Goal: Information Seeking & Learning: Learn about a topic

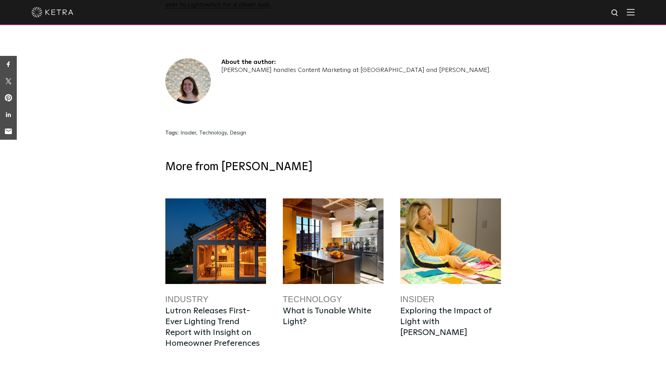
scroll to position [2482, 0]
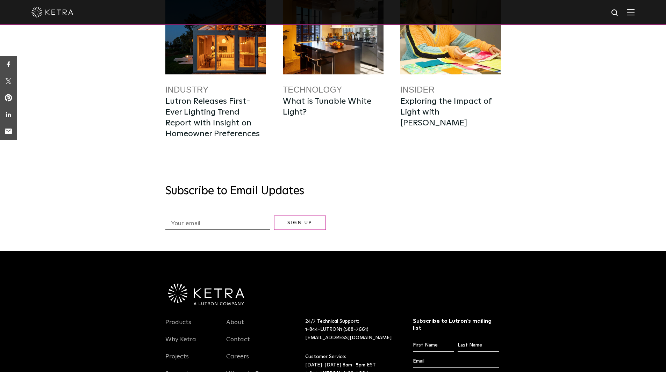
click at [202, 218] on input "*" at bounding box center [217, 224] width 105 height 12
click at [144, 184] on div "More from Ketra Industry Lutron Releases First-Ever Lighting Trend Report with …" at bounding box center [333, 95] width 666 height 311
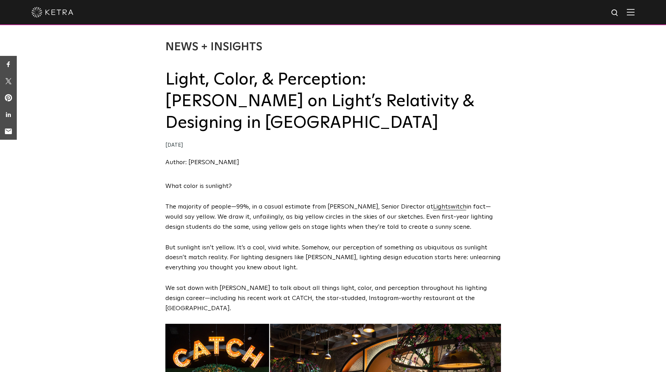
scroll to position [35, 0]
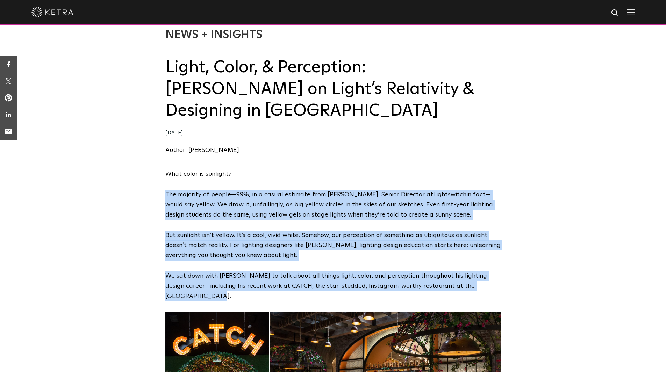
drag, startPoint x: 500, startPoint y: 269, endPoint x: 166, endPoint y: 176, distance: 346.4
copy span "The majority of people—99%, in a casual estimate from Charles Foster, Senior Di…"
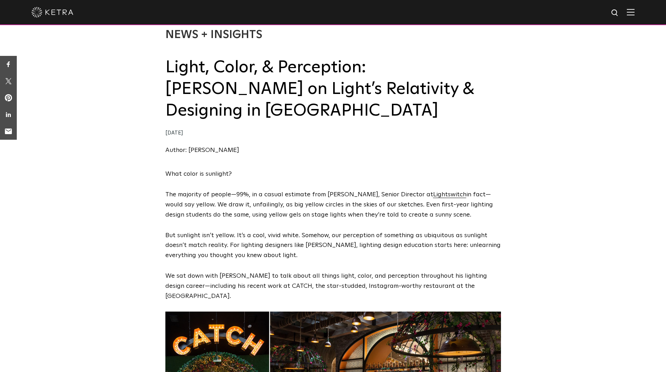
click at [436, 192] on span "Lightswitch" at bounding box center [449, 195] width 33 height 6
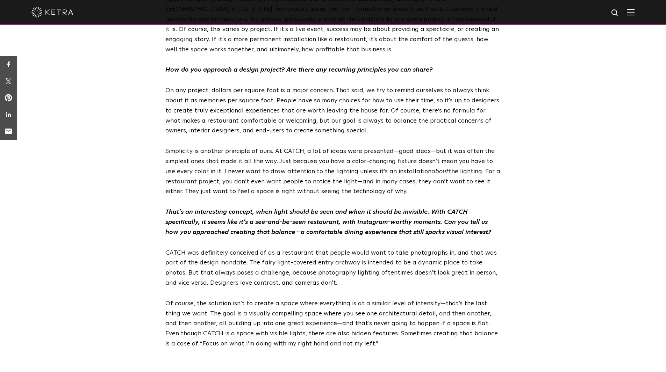
scroll to position [524, 0]
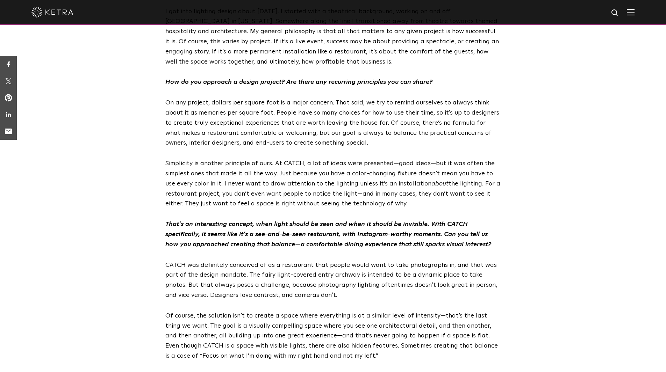
drag, startPoint x: 345, startPoint y: 328, endPoint x: 301, endPoint y: 254, distance: 86.1
click at [138, 100] on div "What color is sunlight? The majority of people—99%, in a casual estimate from C…" at bounding box center [333, 26] width 666 height 692
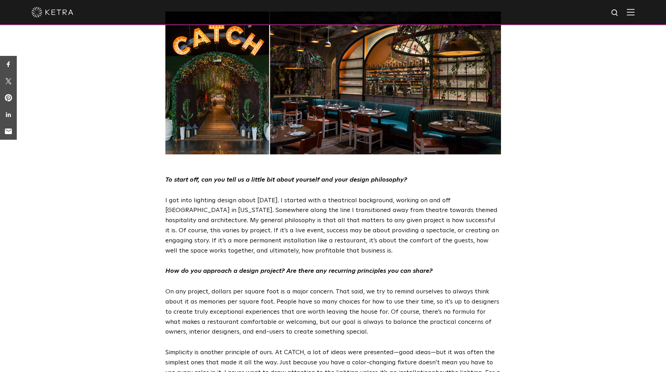
scroll to position [297, 0]
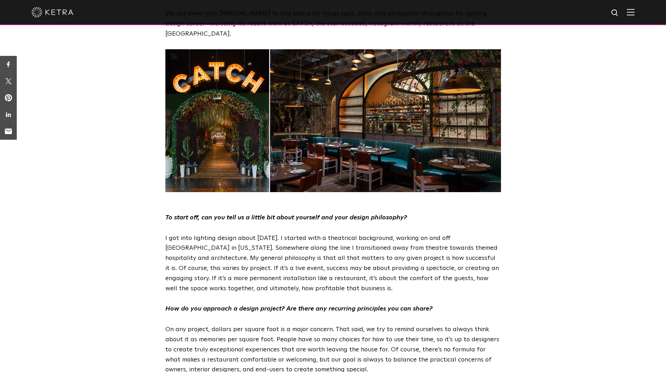
drag, startPoint x: 342, startPoint y: 326, endPoint x: 166, endPoint y: 187, distance: 224.2
click at [166, 187] on span "What color is sunlight? The majority of people—99%, in a casual estimate from C…" at bounding box center [333, 247] width 336 height 681
copy span "To start off, can you tell us a little bit about yourself and your design philo…"
click at [133, 177] on div "What color is sunlight? The majority of people—99%, in a casual estimate from C…" at bounding box center [333, 253] width 666 height 692
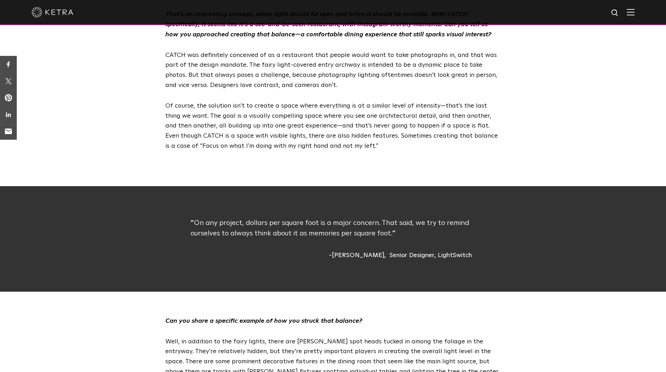
scroll to position [717, 0]
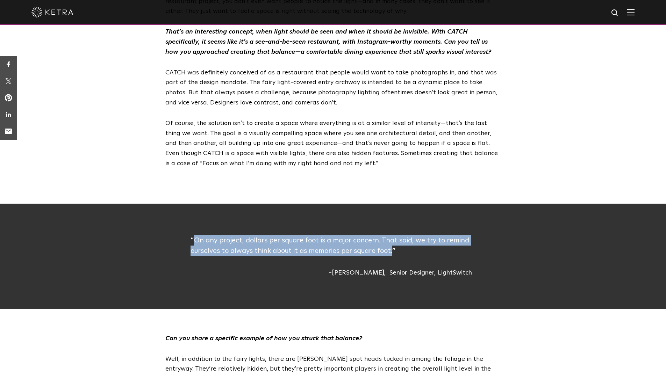
drag, startPoint x: 390, startPoint y: 222, endPoint x: 194, endPoint y: 214, distance: 196.3
click at [194, 235] on p "On any project, dollars per square foot is a major concern. That said, we try t…" at bounding box center [333, 245] width 285 height 21
copy p "On any project, dollars per square foot is a major concern. That said, we try t…"
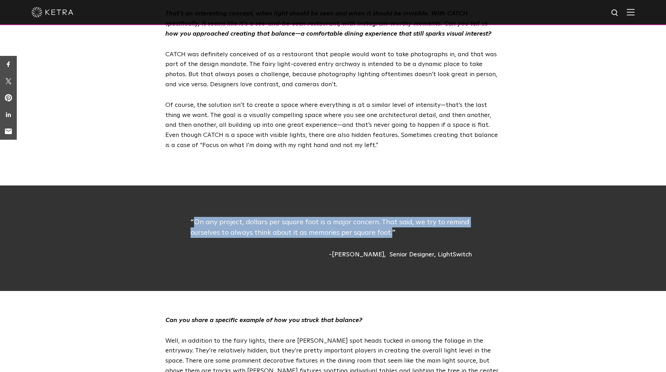
scroll to position [752, 0]
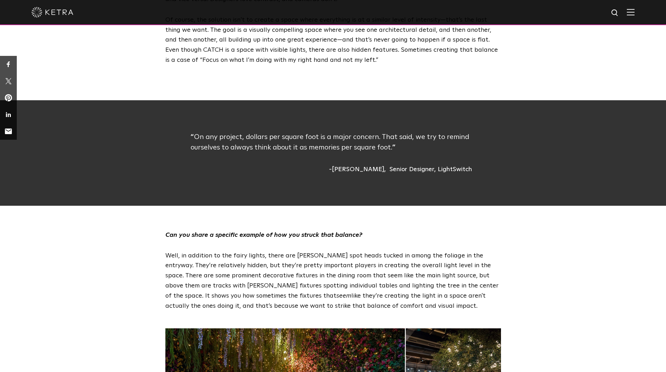
scroll to position [822, 0]
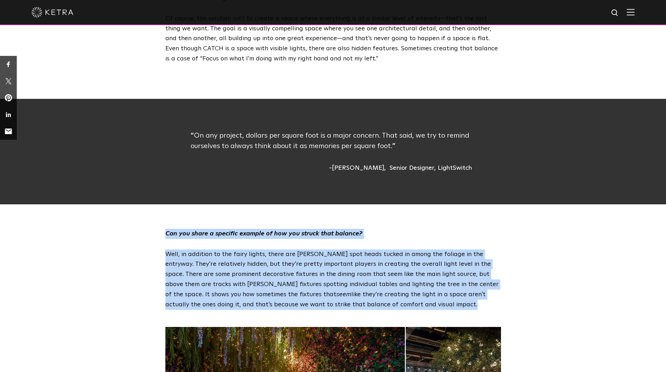
drag, startPoint x: 335, startPoint y: 275, endPoint x: 157, endPoint y: 203, distance: 192.5
click at [157, 229] on div "Can you share a specific example of how you struck that balance? Well, in addit…" at bounding box center [333, 269] width 666 height 81
copy div "Can you share a specific example of how you struck that balance? Well, in addit…"
click at [136, 242] on div "Can you share a specific example of how you struck that balance? Well, in addit…" at bounding box center [333, 269] width 666 height 81
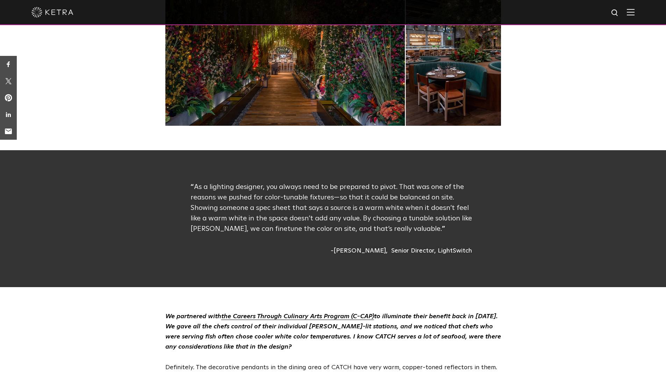
scroll to position [1171, 0]
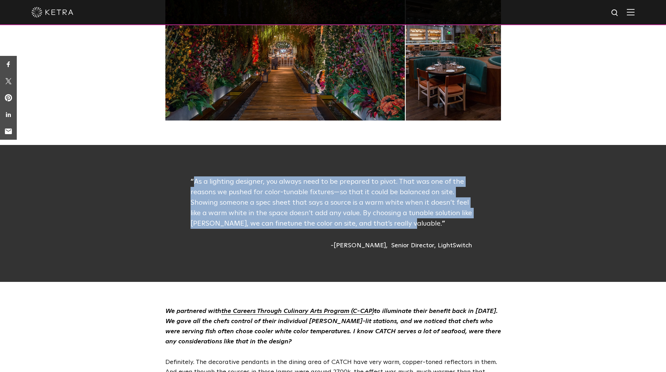
drag, startPoint x: 404, startPoint y: 192, endPoint x: 195, endPoint y: 150, distance: 212.5
click at [195, 177] on p "As a lighting designer, you always need to be prepared to pivot. That was one o…" at bounding box center [333, 203] width 285 height 52
copy p "As a lighting designer, you always need to be prepared to pivot. That was one o…"
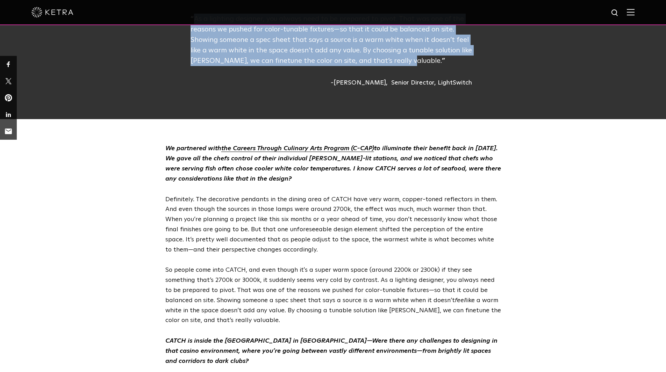
scroll to position [1346, 0]
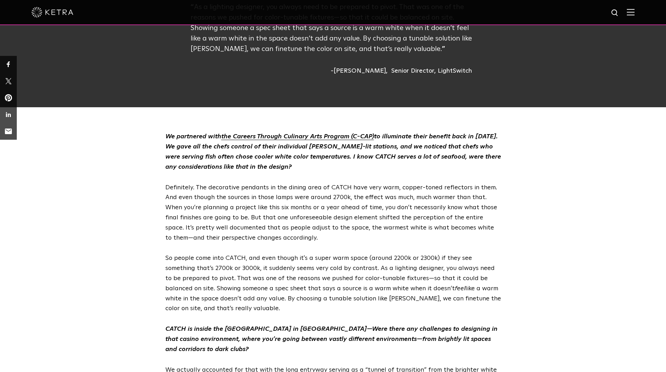
click at [132, 213] on div "We partnered with the Careers Through Culinary Arts Program (C-CAP) to illumina…" at bounding box center [333, 309] width 666 height 355
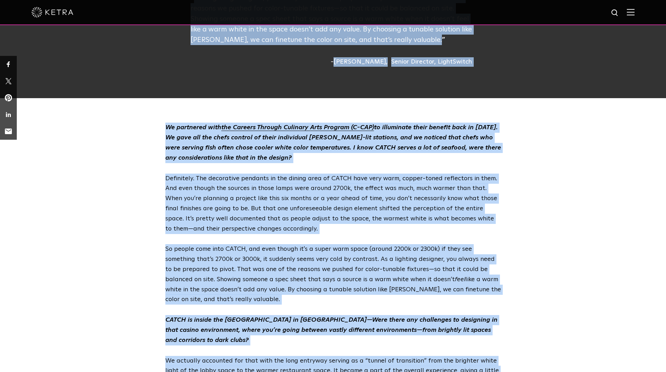
scroll to position [1284, 0]
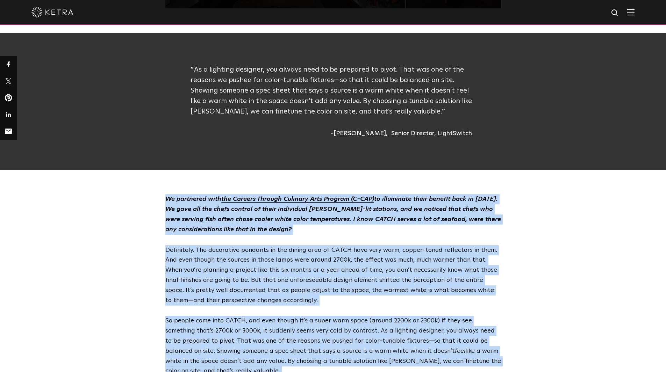
drag, startPoint x: 222, startPoint y: 317, endPoint x: 166, endPoint y: 167, distance: 159.3
click at [166, 167] on div "On any project, dollars per square foot is a major concern. That said, we try t…" at bounding box center [333, 328] width 666 height 1382
copy div "We partnered with the Careers Through Culinary Arts Program (C-CAP) to illumina…"
click at [114, 200] on div "We partnered with the Careers Through Culinary Arts Program (C-CAP) to illumina…" at bounding box center [333, 371] width 666 height 355
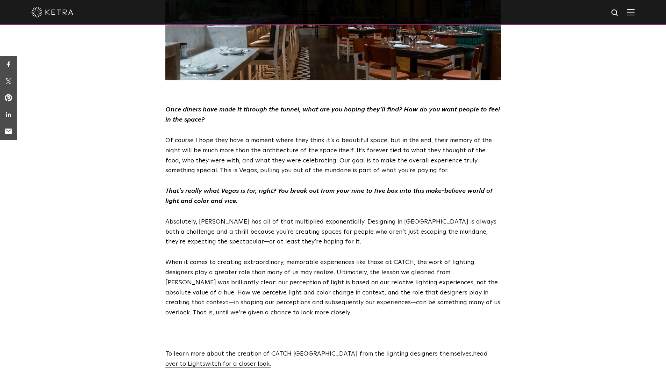
scroll to position [1948, 0]
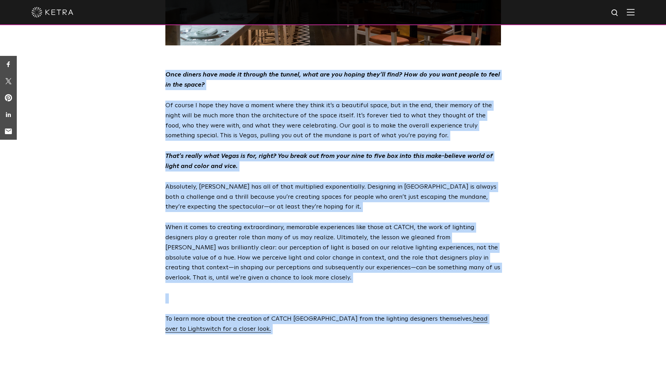
drag, startPoint x: 255, startPoint y: 302, endPoint x: 146, endPoint y: 47, distance: 277.4
click at [146, 70] on div "Once diners have made it through the tunnel, what are you hoping they’ll find? …" at bounding box center [333, 212] width 666 height 285
copy div "Once diners have made it through the tunnel, what are you hoping they’ll find? …"
click at [115, 228] on div "Once diners have made it through the tunnel, what are you hoping they’ll find? …" at bounding box center [333, 212] width 666 height 285
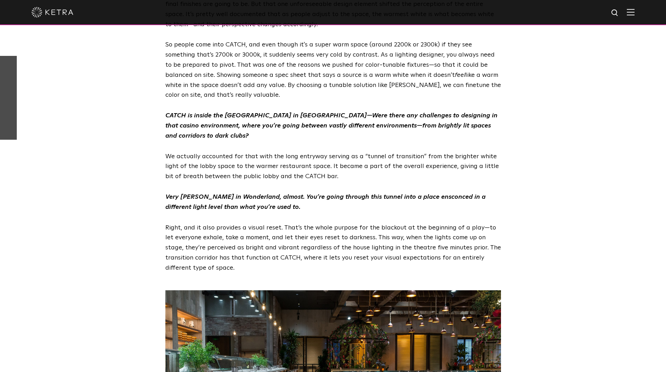
scroll to position [1540, 0]
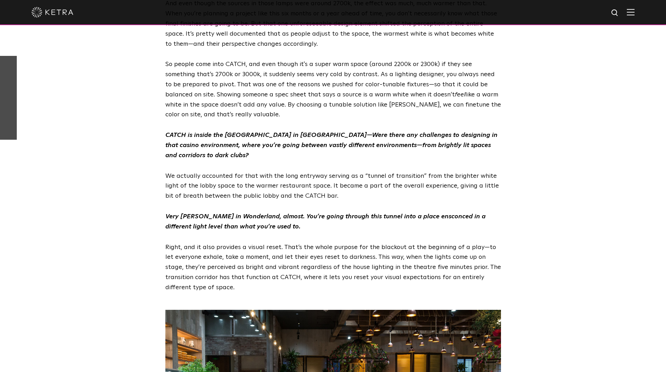
click at [647, 159] on div "We partnered with the Careers Through Culinary Arts Program (C-CAP) to illumina…" at bounding box center [333, 115] width 666 height 355
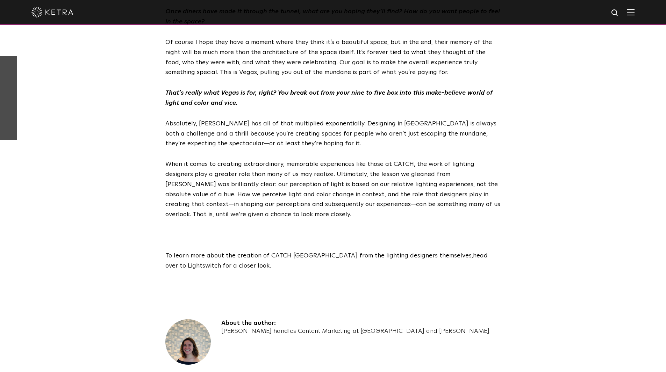
scroll to position [1995, 0]
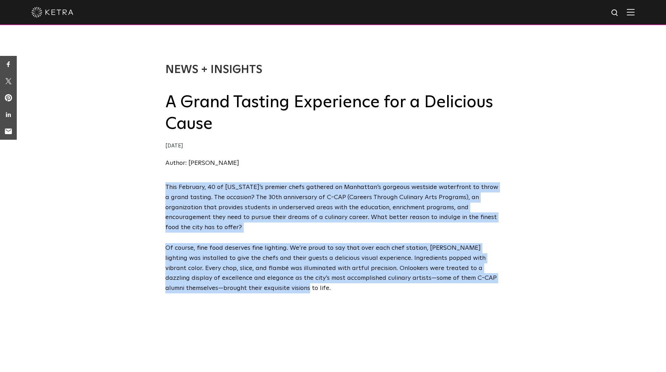
drag, startPoint x: 244, startPoint y: 291, endPoint x: 163, endPoint y: 186, distance: 132.4
click at [163, 186] on div "This February, 40 of New York’s premier chefs gathered on Manhattan’s gorgeous …" at bounding box center [333, 373] width 666 height 382
copy span "This February, 40 of New York’s premier chefs gathered on Manhattan’s gorgeous …"
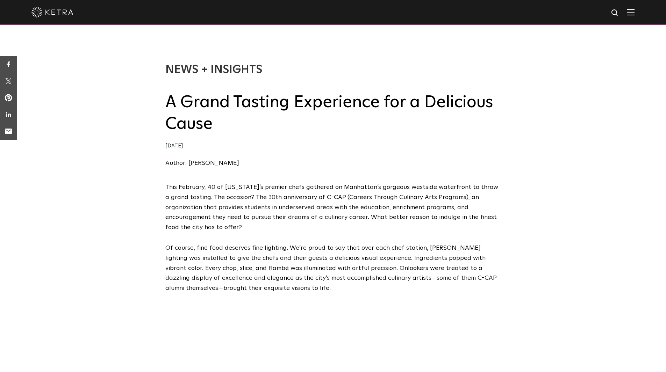
click at [123, 187] on div "This February, 40 of New York’s premier chefs gathered on Manhattan’s gorgeous …" at bounding box center [333, 373] width 666 height 382
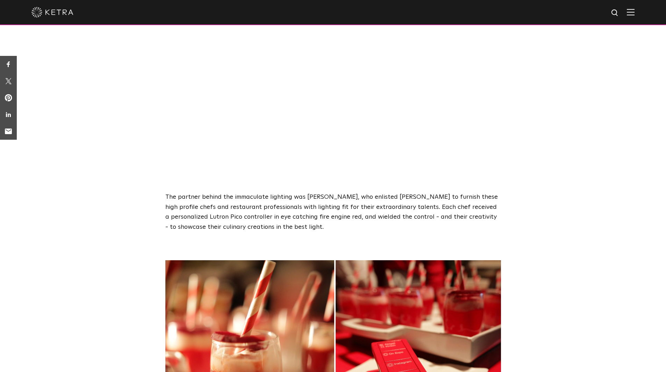
scroll to position [315, 0]
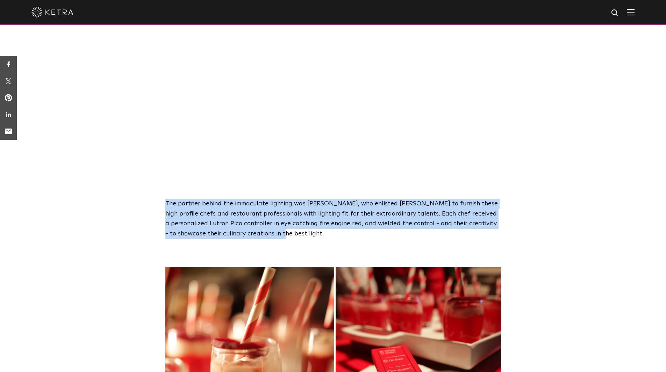
drag, startPoint x: 244, startPoint y: 239, endPoint x: 165, endPoint y: 201, distance: 87.4
click at [165, 201] on div "This February, 40 of New York’s premier chefs gathered on Manhattan’s gorgeous …" at bounding box center [333, 59] width 336 height 382
copy p "The partner behind the immaculate lighting was Lutron, who enlisted Ketra to fu…"
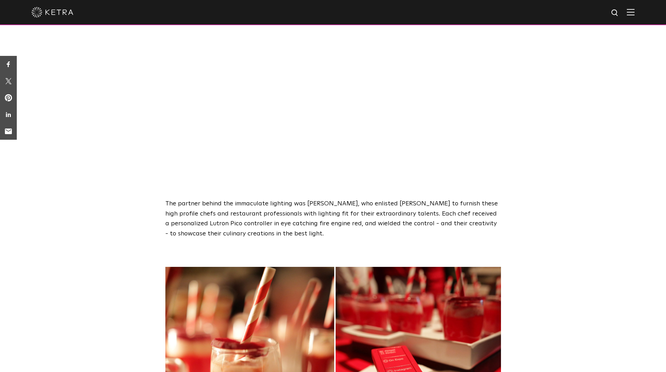
click at [139, 165] on div "This February, 40 of New York’s premier chefs gathered on Manhattan’s gorgeous …" at bounding box center [333, 59] width 666 height 382
click at [113, 190] on div "This February, 40 of New York’s premier chefs gathered on Manhattan’s gorgeous …" at bounding box center [333, 59] width 666 height 382
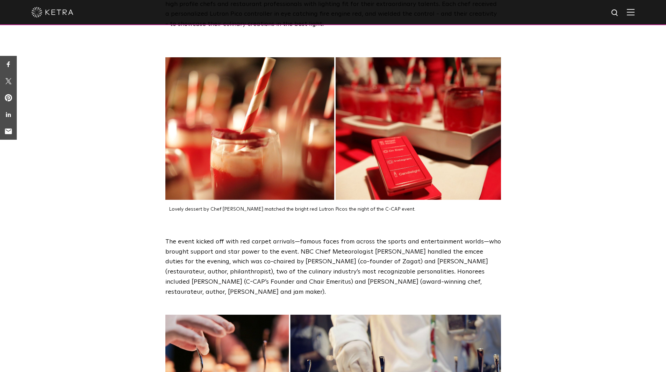
scroll to position [594, 0]
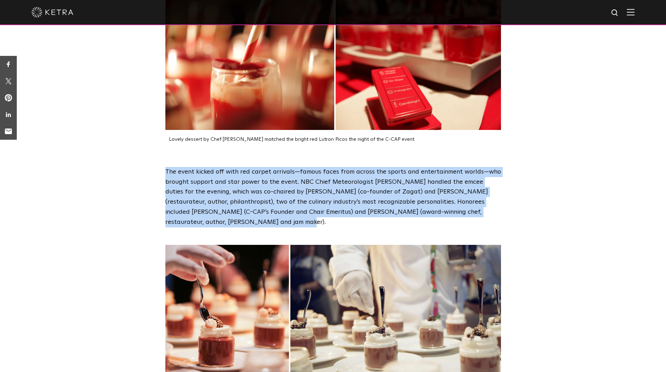
drag, startPoint x: 192, startPoint y: 222, endPoint x: 151, endPoint y: 170, distance: 65.5
click at [151, 170] on div "The event kicked off with red carpet arrivals—famous faces from across the spor…" at bounding box center [333, 197] width 666 height 60
copy p "The event kicked off with red carpet arrivals—famous faces from across the spor…"
click at [112, 187] on div "The event kicked off with red carpet arrivals—famous faces from across the spor…" at bounding box center [333, 197] width 666 height 60
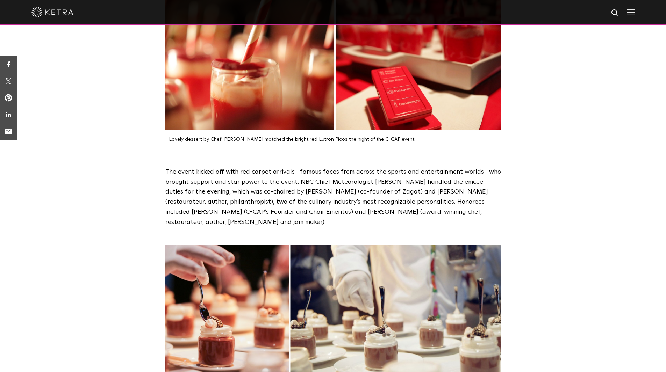
click at [141, 209] on div "The event kicked off with red carpet arrivals—famous faces from across the spor…" at bounding box center [333, 197] width 666 height 60
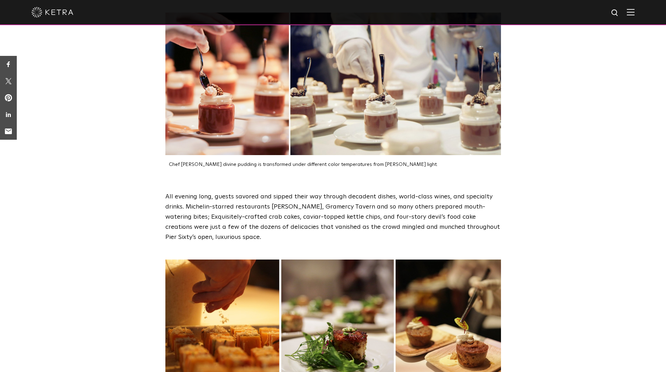
scroll to position [839, 0]
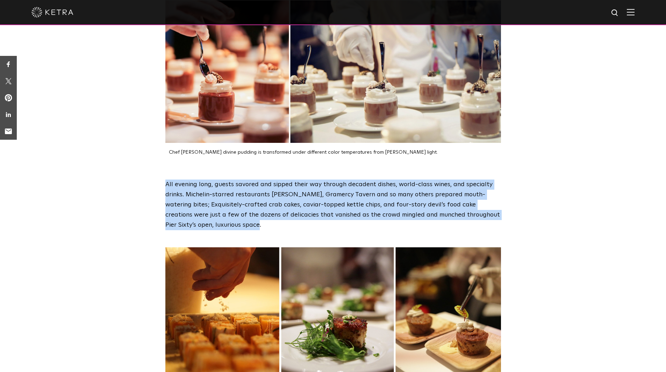
drag, startPoint x: 226, startPoint y: 227, endPoint x: 146, endPoint y: 187, distance: 88.5
click at [146, 187] on div "All evening long, guests savored and sipped their way through decadent dishes, …" at bounding box center [333, 205] width 666 height 50
copy p "All evening long, guests savored and sipped their way through decadent dishes, …"
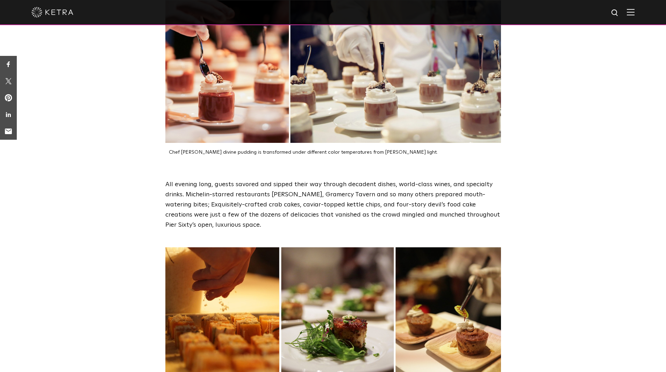
click at [128, 250] on div "Delicious dishes were the stars of the night." at bounding box center [333, 324] width 666 height 155
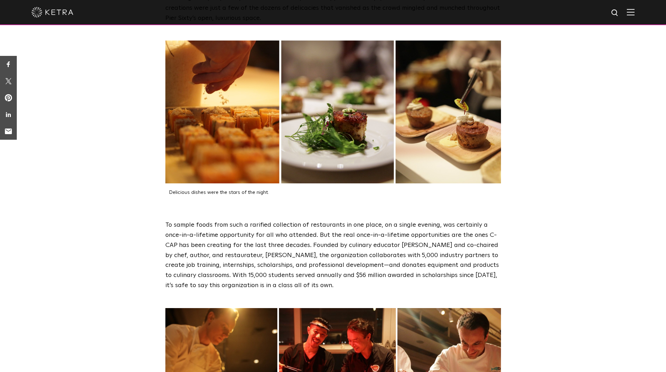
scroll to position [1049, 0]
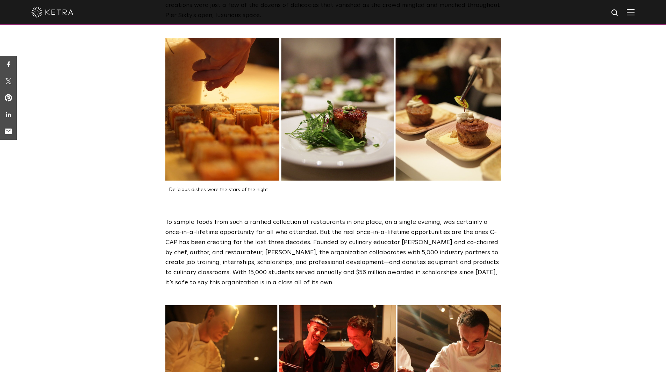
drag, startPoint x: 317, startPoint y: 284, endPoint x: 163, endPoint y: 227, distance: 164.5
click at [163, 227] on div "To sample foods from such a rarified collection of restaurants in one place, on…" at bounding box center [333, 252] width 350 height 71
copy p "To sample foods from such a rarified collection of restaurants in one place, on…"
click at [97, 124] on div "Delicious dishes were the stars of the night." at bounding box center [333, 115] width 666 height 155
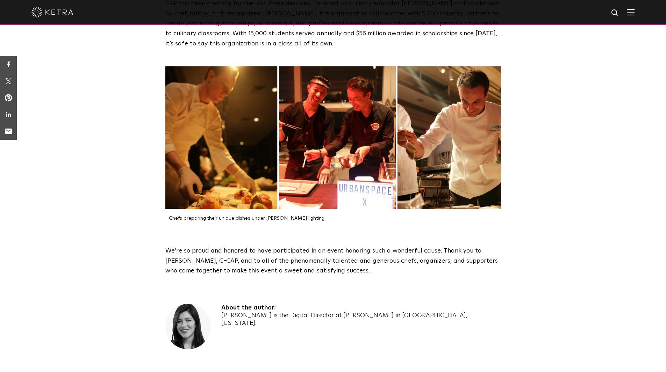
scroll to position [1293, 0]
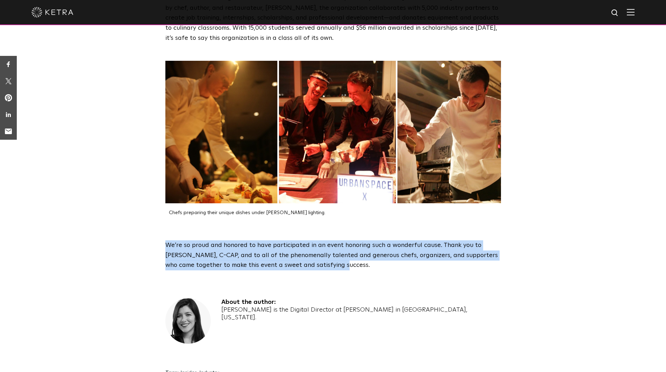
drag, startPoint x: 314, startPoint y: 267, endPoint x: 167, endPoint y: 249, distance: 148.3
click at [167, 249] on p "We’re so proud and honored to have participated in an event honoring such a won…" at bounding box center [333, 255] width 336 height 30
copy p "We’re so proud and honored to have participated in an event honoring such a won…"
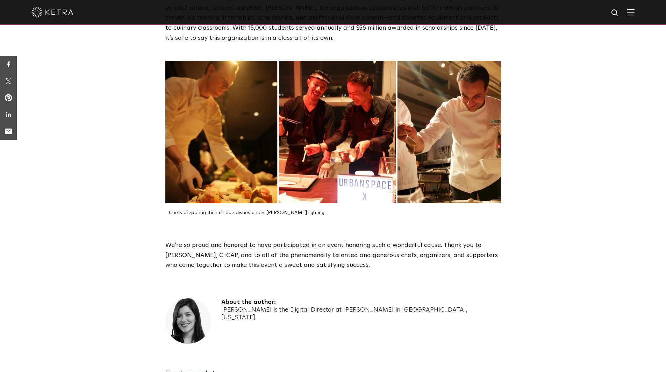
drag, startPoint x: 106, startPoint y: 185, endPoint x: 122, endPoint y: 78, distance: 107.9
click at [105, 184] on div "Chefs preparing their unique dishes under Ketra lighting." at bounding box center [333, 138] width 666 height 155
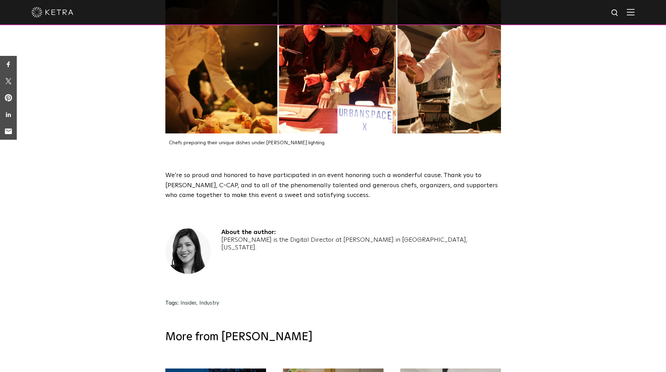
scroll to position [1398, 0]
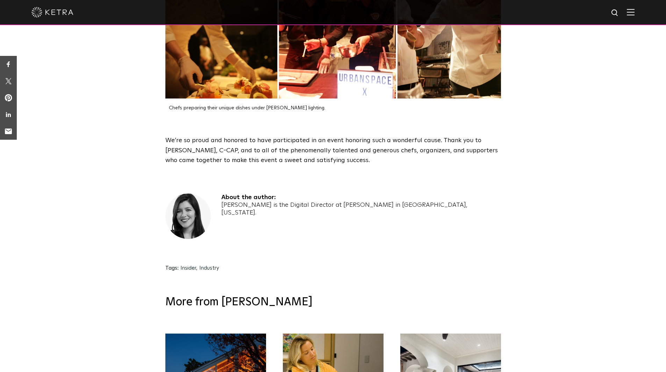
click at [138, 159] on div "We’re so proud and honored to have participated in an event honoring such a won…" at bounding box center [333, 151] width 666 height 30
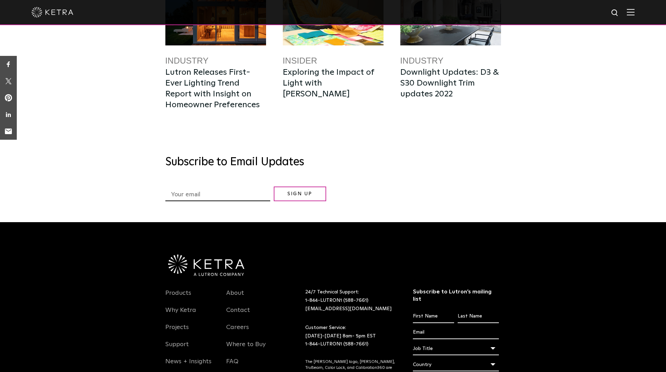
scroll to position [1847, 0]
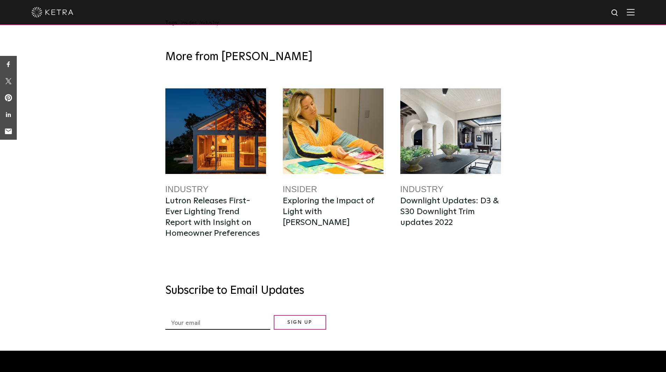
scroll to position [1638, 0]
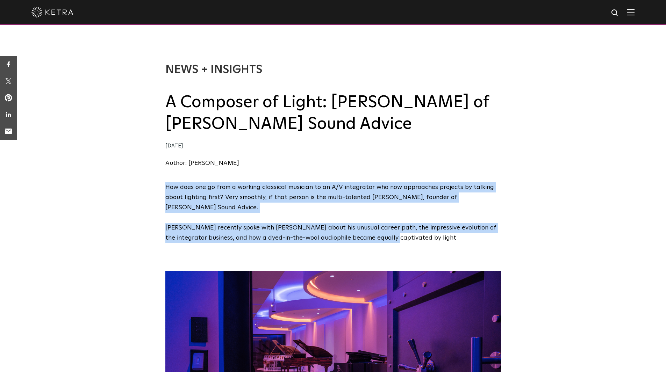
drag, startPoint x: 373, startPoint y: 231, endPoint x: 163, endPoint y: 184, distance: 216.0
click at [163, 184] on div "How does one go from a working classical musician to an A/V integrator who now …" at bounding box center [333, 217] width 666 height 71
copy span "How does one go from a working classical musician to an A/V integrator who now …"
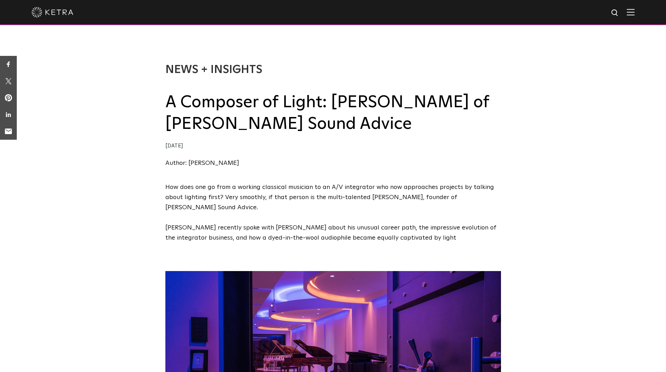
click at [145, 209] on div "How does one go from a working classical musician to an A/V integrator who now …" at bounding box center [333, 217] width 666 height 71
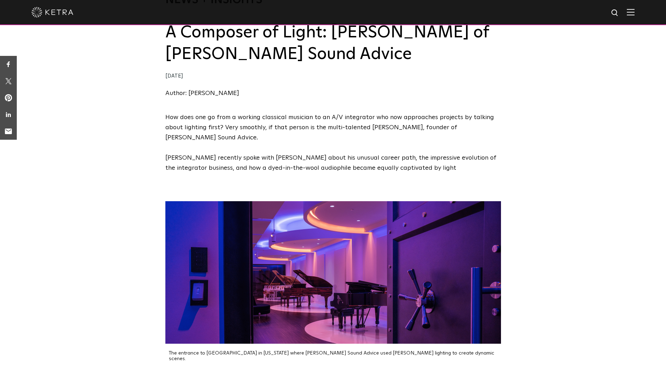
scroll to position [35, 0]
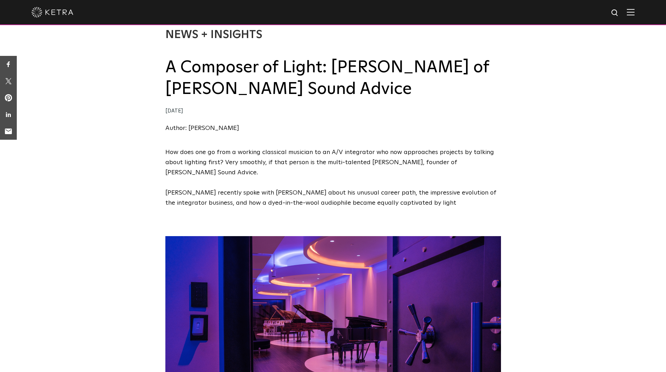
click at [119, 118] on div "News + Insights A Composer of Light: Ed Gilmore of Gilmore’s Sound Advice 11/18…" at bounding box center [333, 74] width 666 height 148
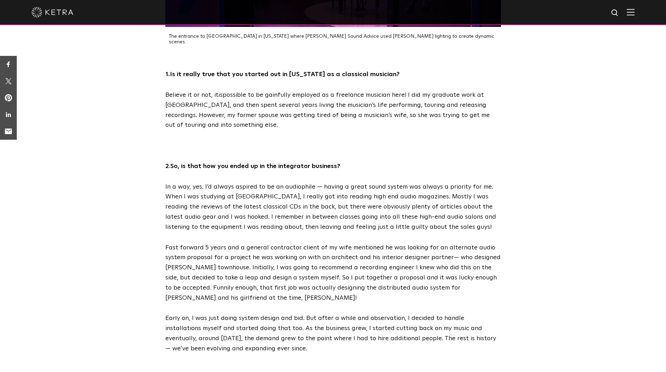
scroll to position [385, 0]
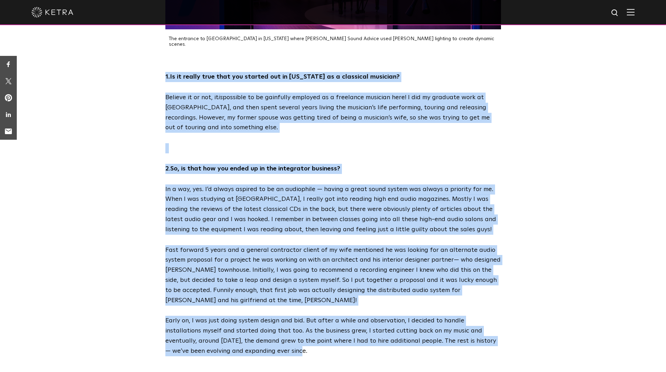
drag, startPoint x: 255, startPoint y: 339, endPoint x: 148, endPoint y: 64, distance: 295.2
click at [148, 72] on div "1. Is it really true that you started out in New York as a classical musician? …" at bounding box center [333, 214] width 666 height 285
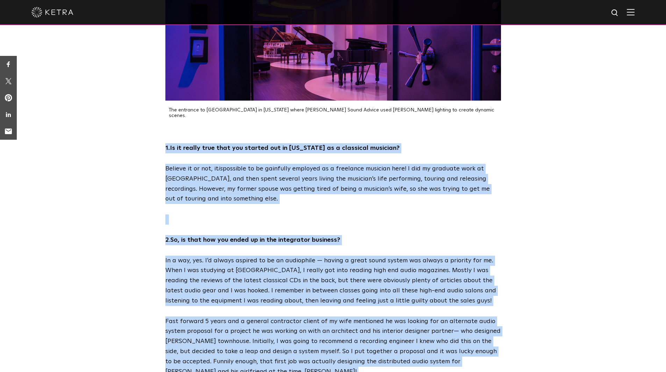
scroll to position [350, 0]
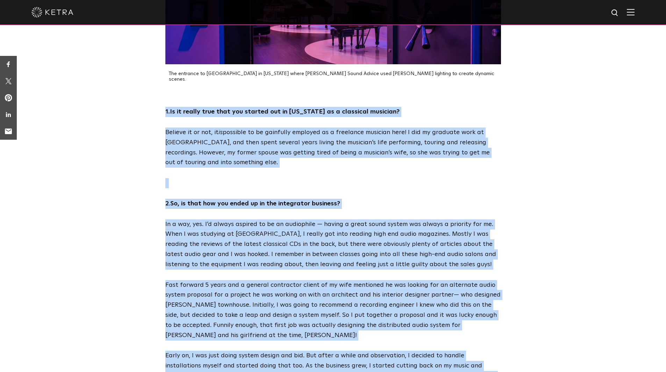
copy div "1. Is it really true that you started out in New York as a classical musician? …"
click at [125, 188] on div "1. Is it really true that you started out in New York as a classical musician? …" at bounding box center [333, 249] width 666 height 285
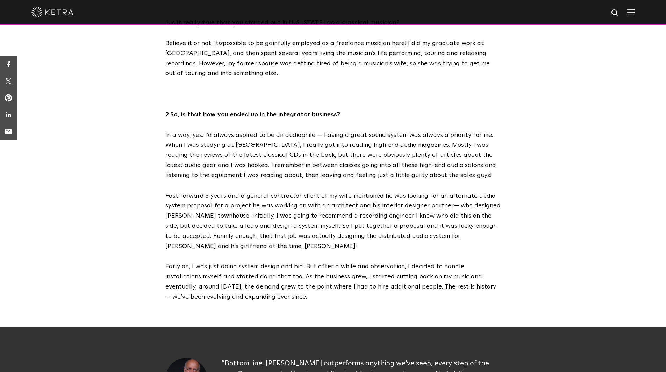
scroll to position [454, 0]
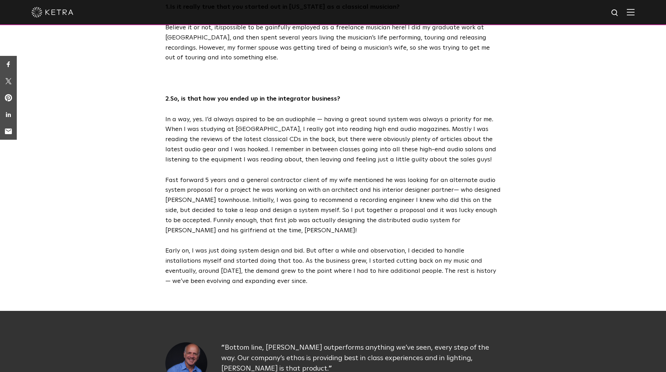
click at [145, 138] on div "1. Is it really true that you started out in New York as a classical musician? …" at bounding box center [333, 144] width 666 height 285
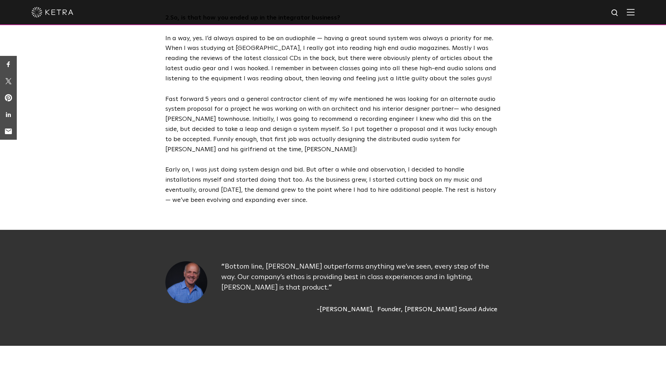
scroll to position [664, 0]
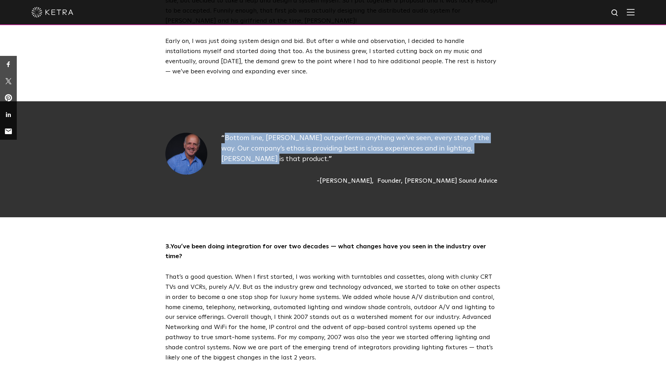
drag, startPoint x: 257, startPoint y: 144, endPoint x: 224, endPoint y: 124, distance: 37.9
click at [224, 133] on p "Bottom line, Ketra outperforms anything we’ve seen, every step of the way. Our …" at bounding box center [361, 148] width 280 height 31
copy p "Bottom line, Ketra outperforms anything we’ve seen, every step of the way. Our …"
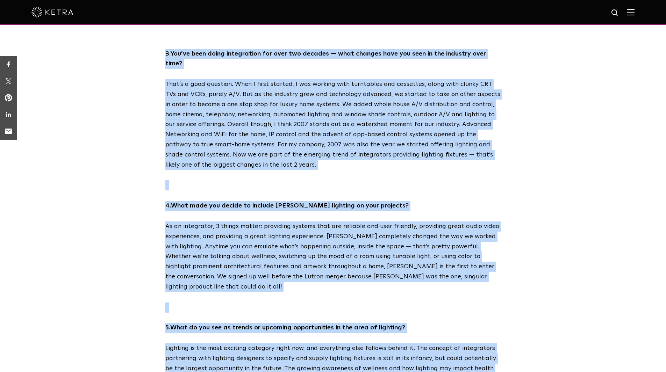
scroll to position [728, 0]
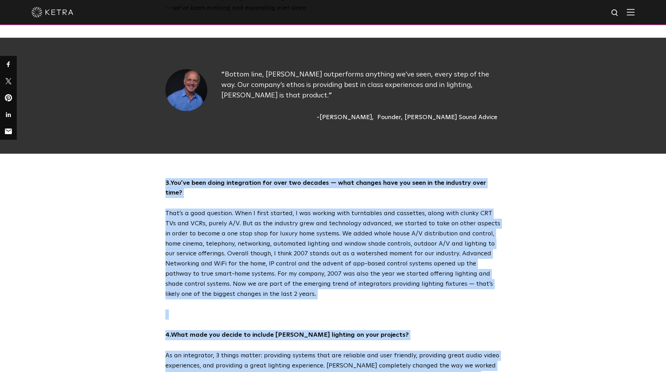
drag, startPoint x: 246, startPoint y: 230, endPoint x: 149, endPoint y: 167, distance: 115.6
click at [149, 167] on div "The entrance to Steinway Vault in New York where Gilmore's Sound Advice used Ke…" at bounding box center [333, 217] width 666 height 1349
copy div "3. You’ve been doing integration for over two decades — what changes have you s…"
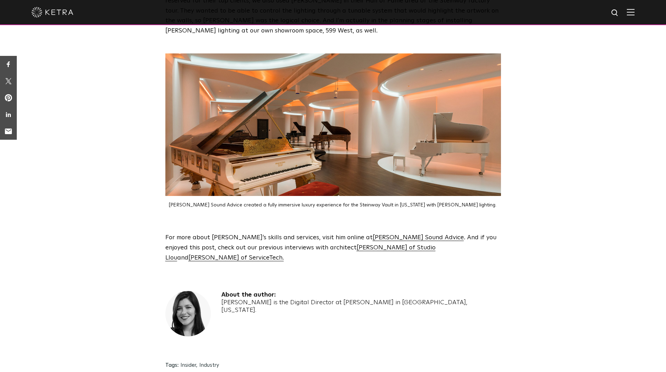
scroll to position [1357, 0]
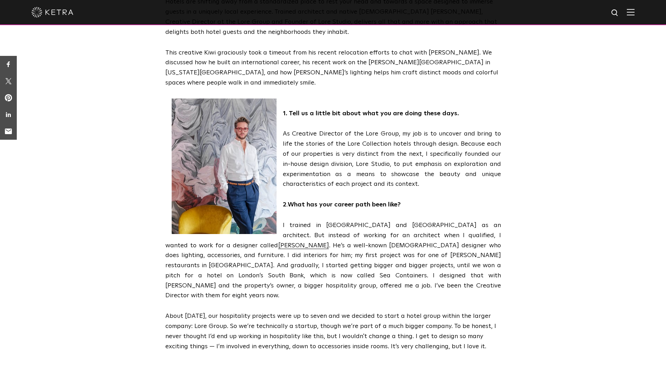
scroll to position [210, 0]
